Goal: Find specific page/section: Find specific page/section

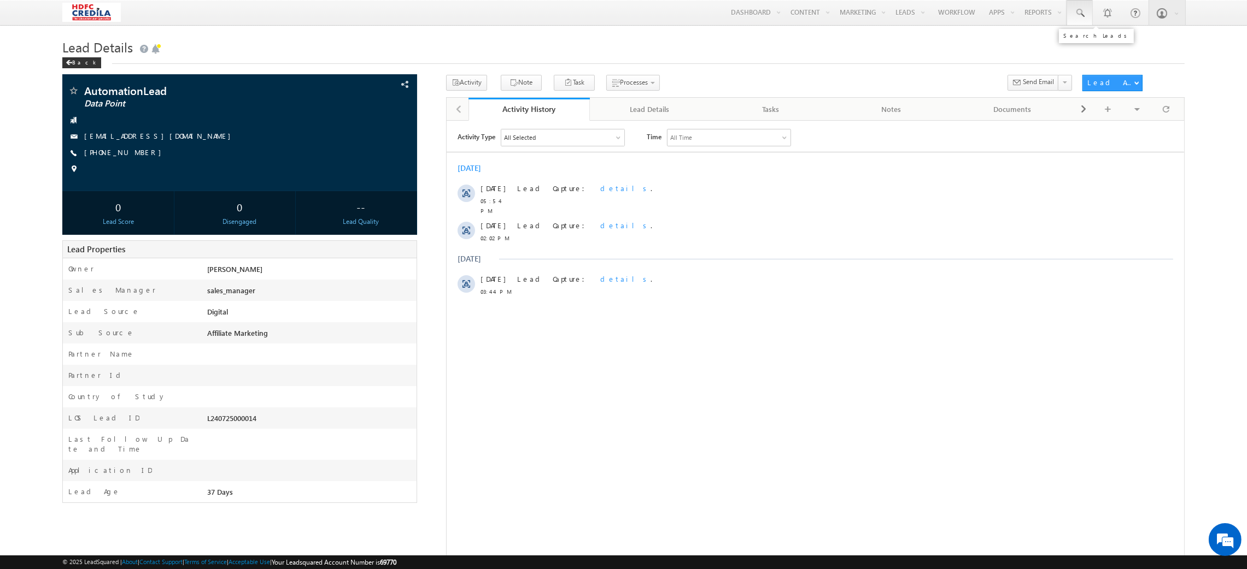
click at [1080, 10] on span at bounding box center [1079, 13] width 11 height 11
click at [1109, 38] on input "text" at bounding box center [1162, 42] width 148 height 13
paste input "L250903000003"
type input "L250903000003"
click at [906, 48] on h1 "Lead Details" at bounding box center [623, 46] width 1122 height 21
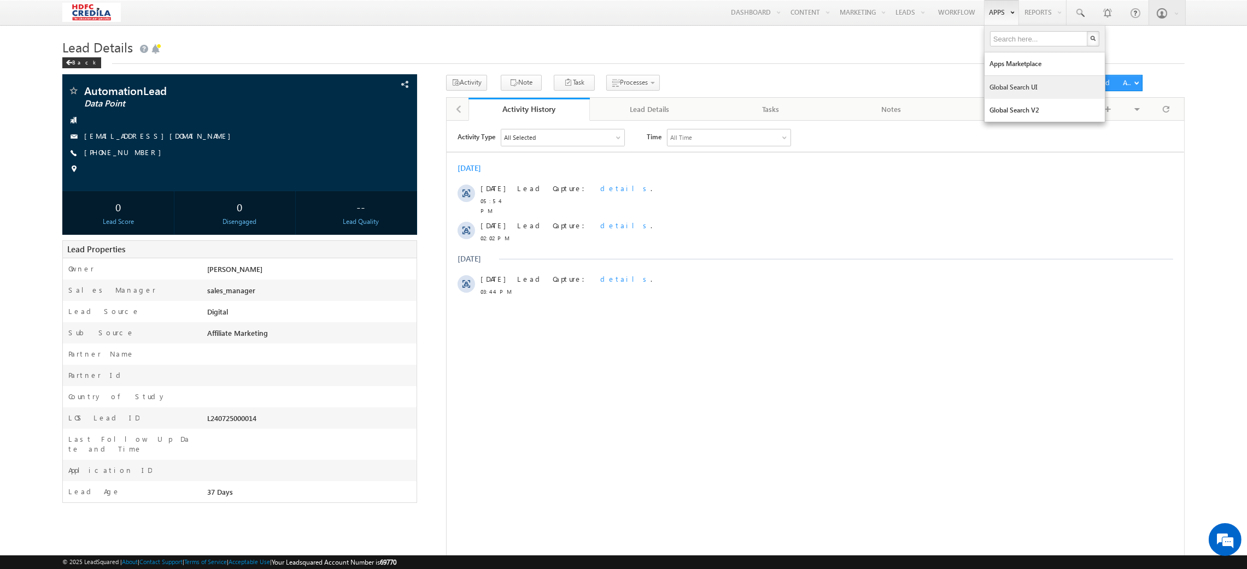
click at [1020, 90] on link "Global Search UI" at bounding box center [1044, 87] width 120 height 23
